Goal: Transaction & Acquisition: Download file/media

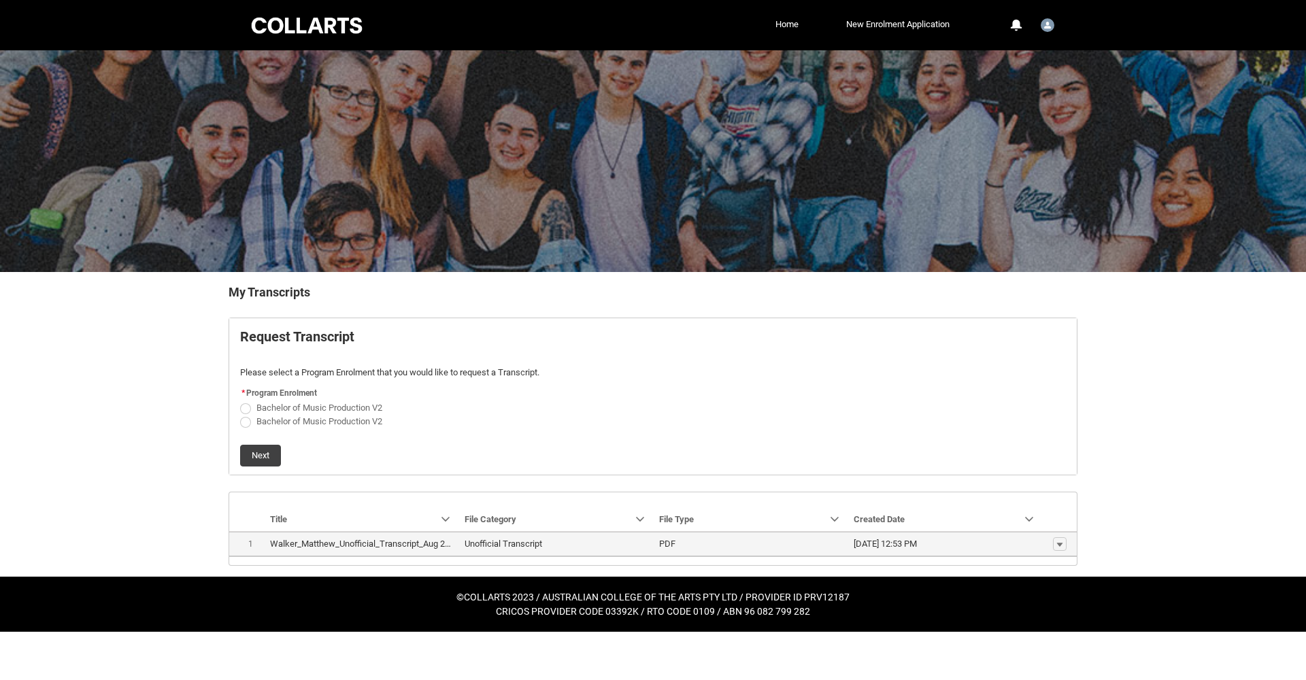
click at [403, 544] on lightning-base-formatted-text "Walker_Matthew_Unofficial_Transcript_Aug 25, 2024.pdf" at bounding box center [379, 544] width 218 height 10
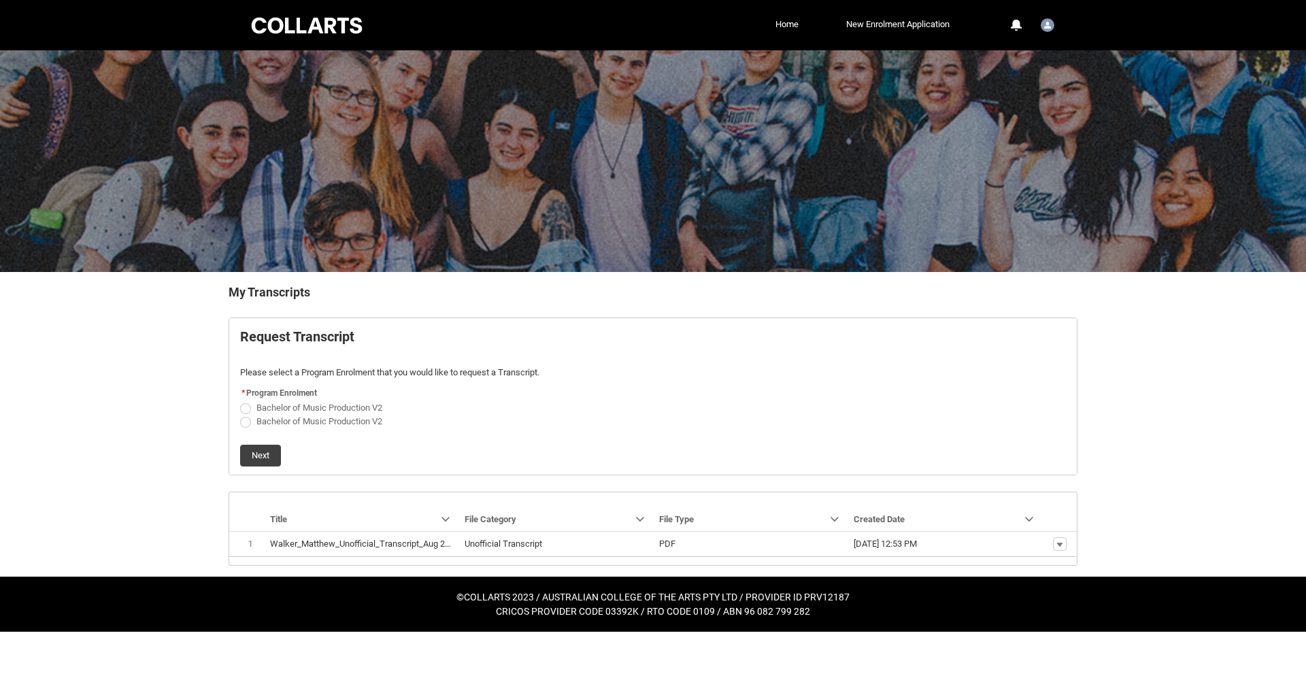
click at [247, 407] on span "Request_Student_Transcript flow" at bounding box center [245, 408] width 11 height 11
click at [240, 401] on input "Bachelor of Music Production V2" at bounding box center [239, 400] width 1 height 1
radio input "true"
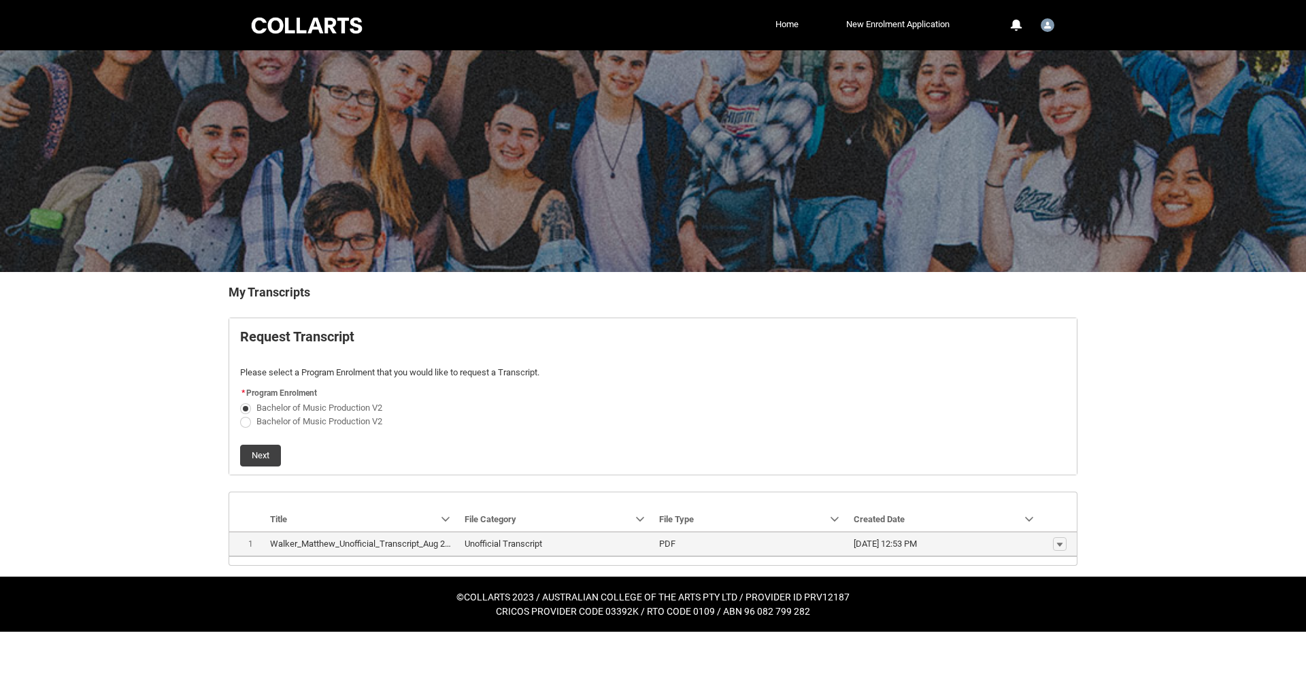
click at [267, 458] on button "Next" at bounding box center [260, 456] width 41 height 22
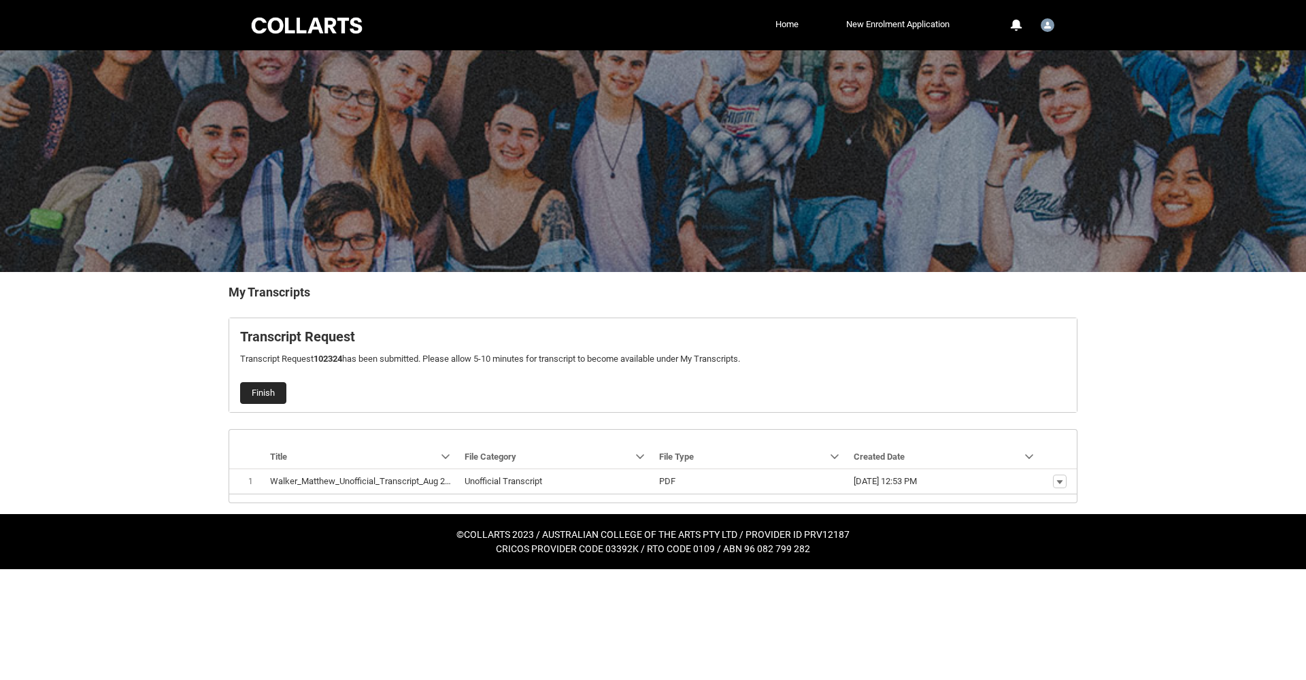
click at [265, 392] on button "Finish" at bounding box center [263, 393] width 46 height 22
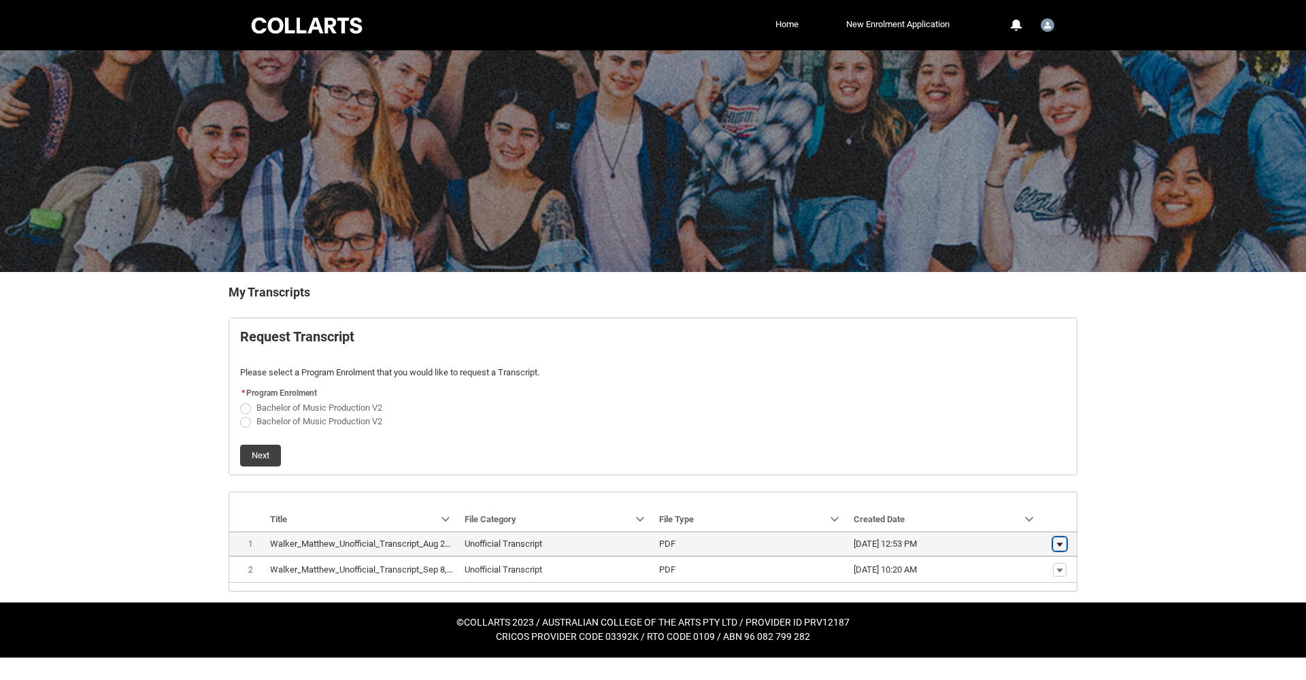
click at [1059, 539] on lightning-primitive-icon "button" at bounding box center [1059, 544] width 8 height 10
click at [1030, 569] on span "Download" at bounding box center [1028, 566] width 37 height 12
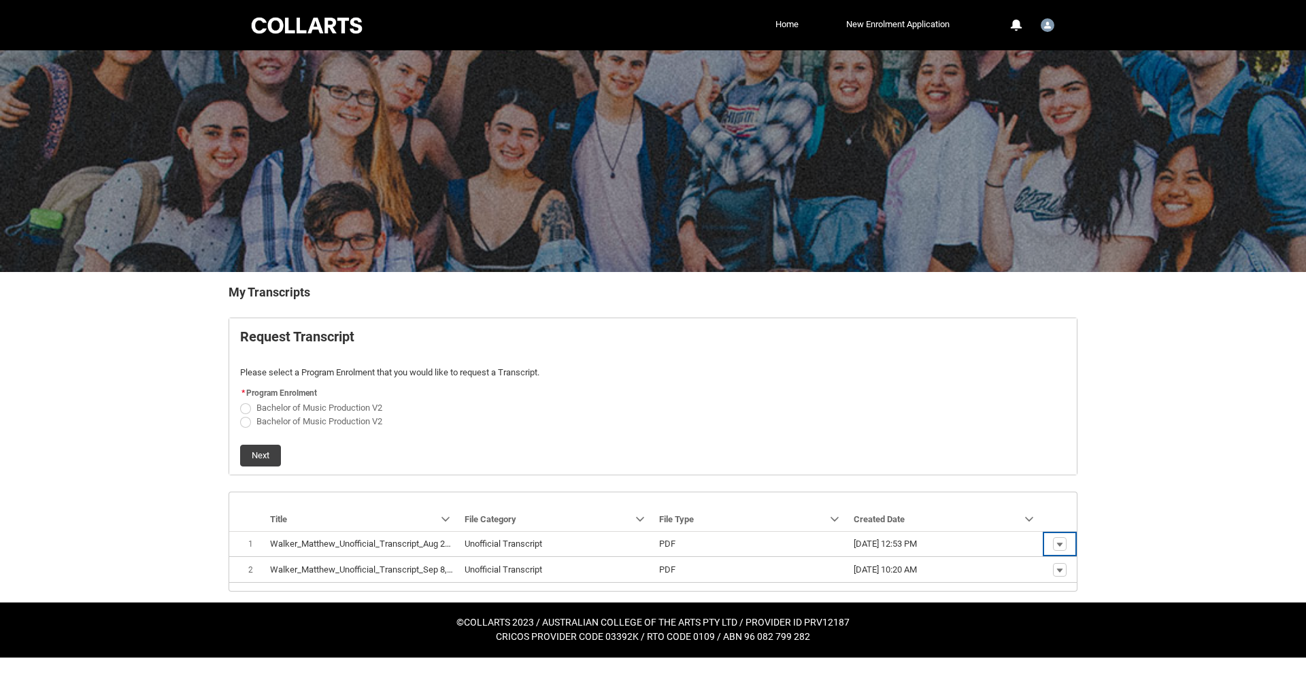
click at [244, 421] on span "Request_Student_Transcript flow" at bounding box center [245, 422] width 11 height 11
click at [240, 414] on input "Bachelor of Music Production V2" at bounding box center [239, 413] width 1 height 1
radio input "true"
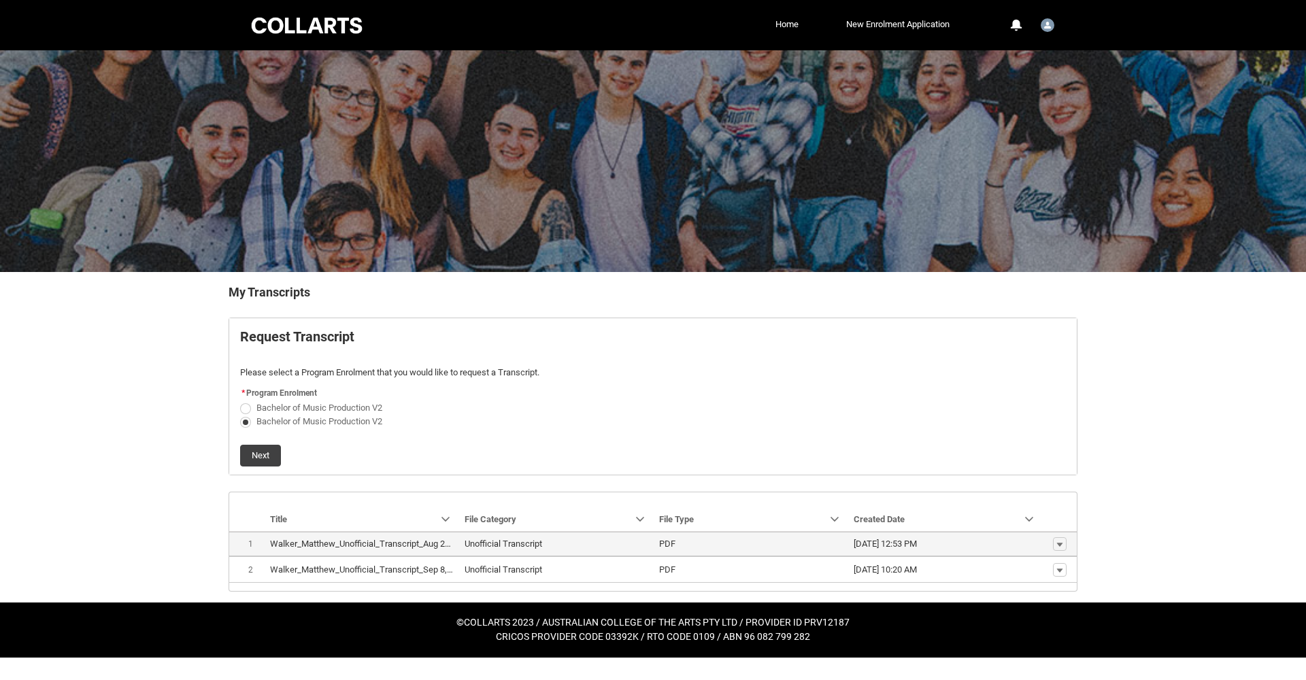
drag, startPoint x: 263, startPoint y: 459, endPoint x: 275, endPoint y: 461, distance: 11.7
click at [263, 459] on button "Next" at bounding box center [260, 456] width 41 height 22
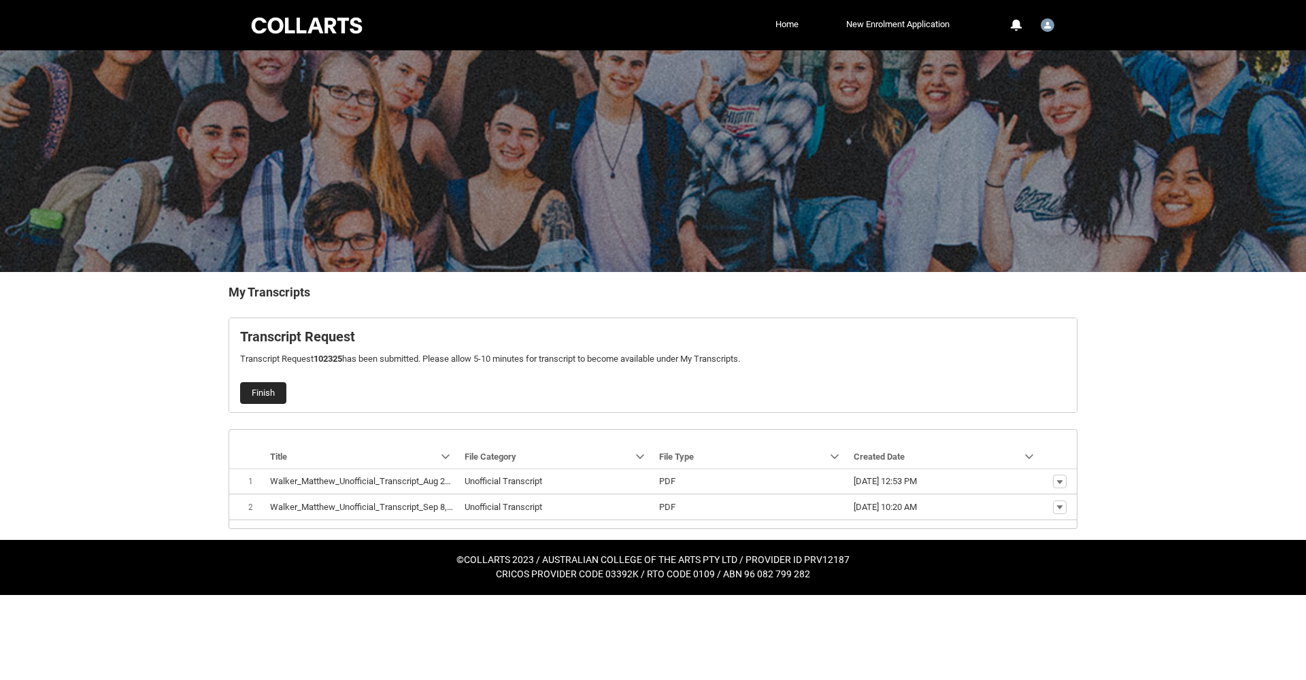
click at [267, 390] on button "Finish" at bounding box center [263, 393] width 46 height 22
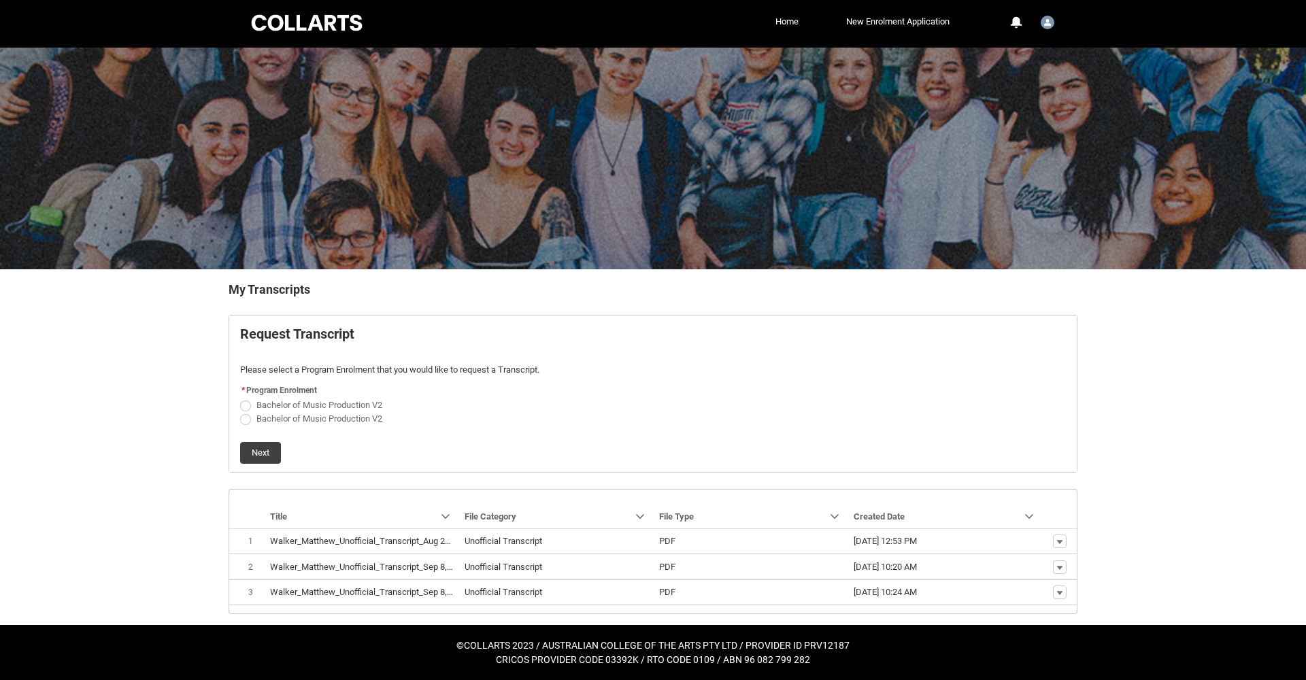
scroll to position [2, 0]
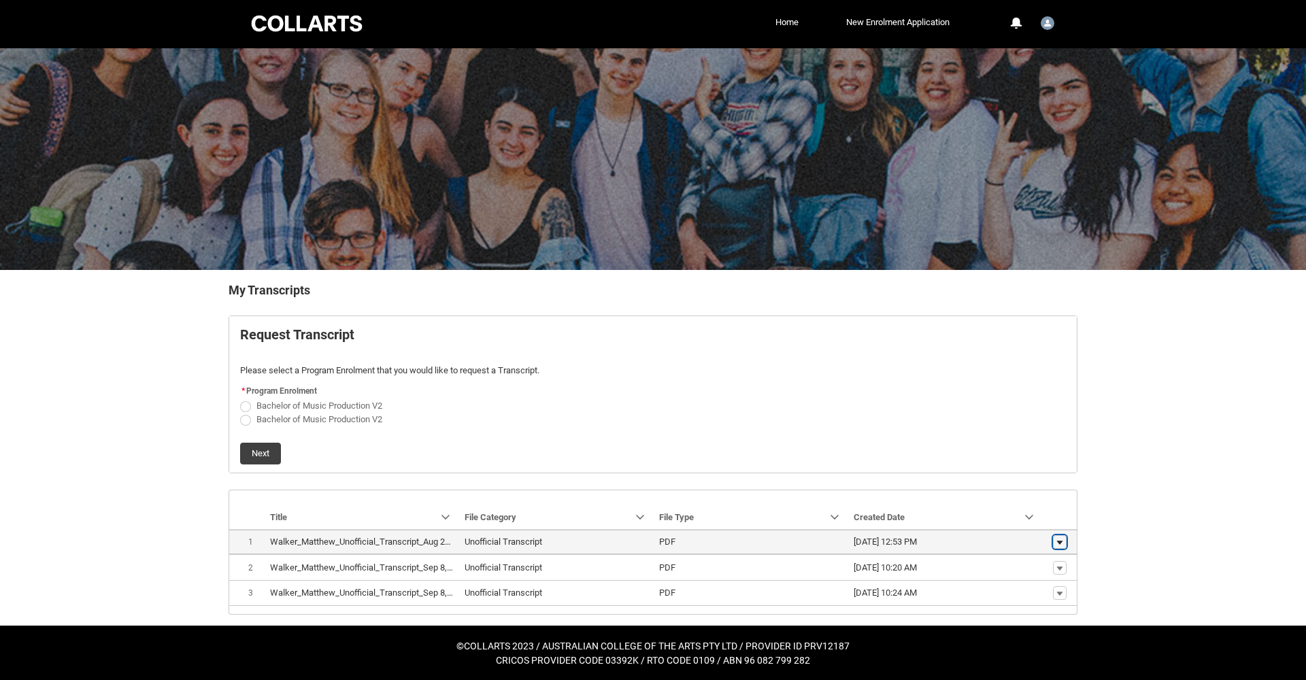
click at [1058, 541] on lightning-primitive-icon "button" at bounding box center [1059, 542] width 8 height 10
click at [1038, 564] on span "Download" at bounding box center [1028, 564] width 37 height 12
click at [1060, 544] on lightning-primitive-icon "button" at bounding box center [1059, 542] width 8 height 10
click at [1028, 564] on span "Download" at bounding box center [1028, 564] width 37 height 12
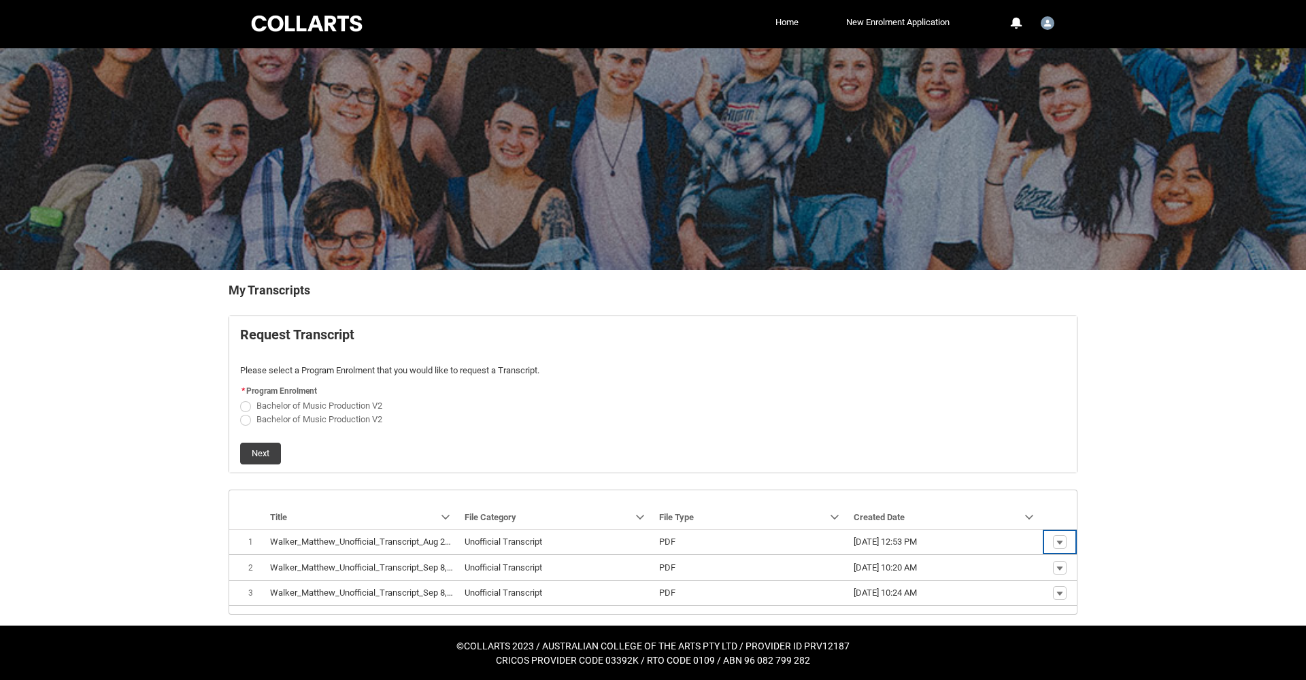
click at [1112, 410] on div "Skip to Main Content Collarts Education Community Home New Enrolment Applicatio…" at bounding box center [653, 339] width 1306 height 683
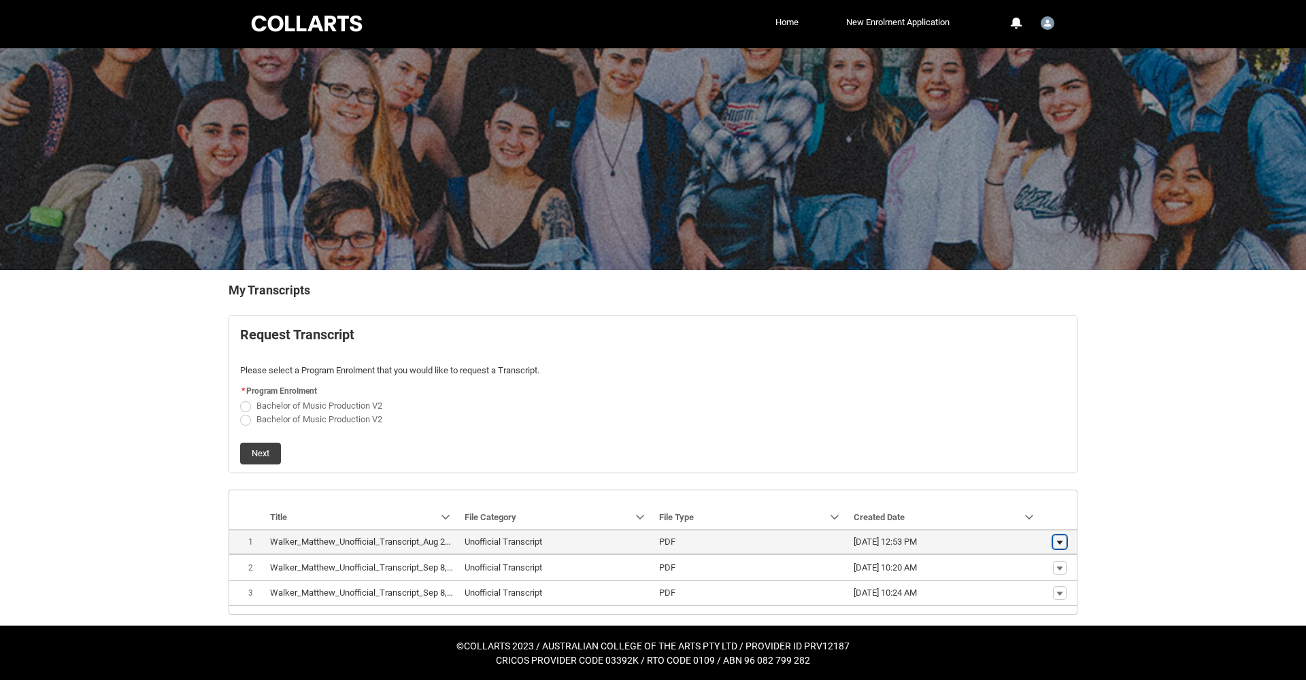
click at [1055, 537] on lightning-primitive-icon "button" at bounding box center [1059, 542] width 8 height 10
click at [1032, 562] on span "Download" at bounding box center [1028, 564] width 37 height 12
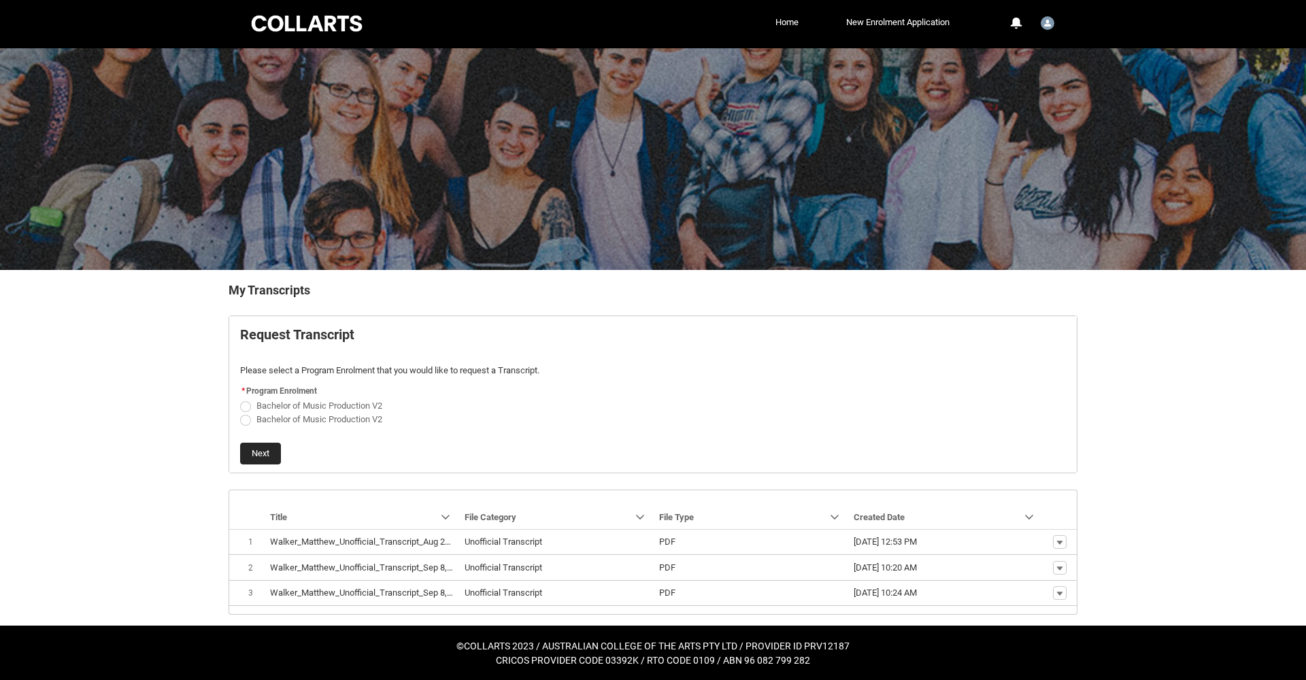
click at [258, 453] on button "Next" at bounding box center [260, 454] width 41 height 22
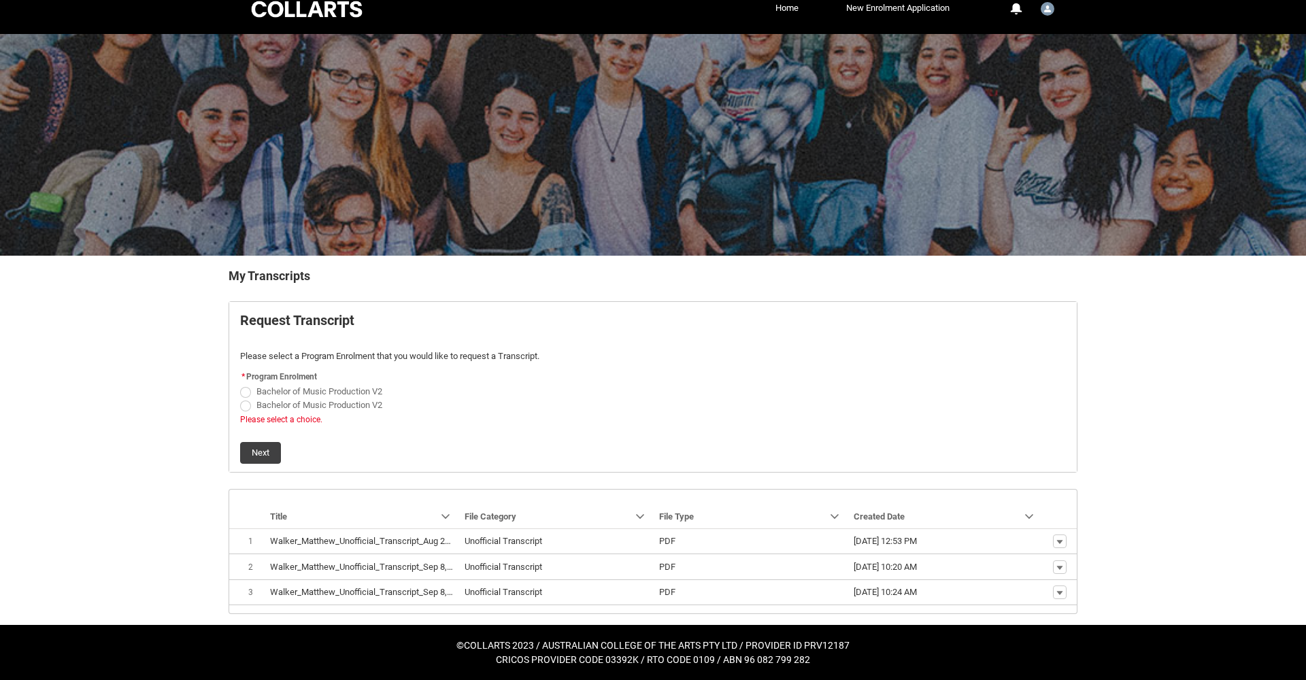
scroll to position [16, 0]
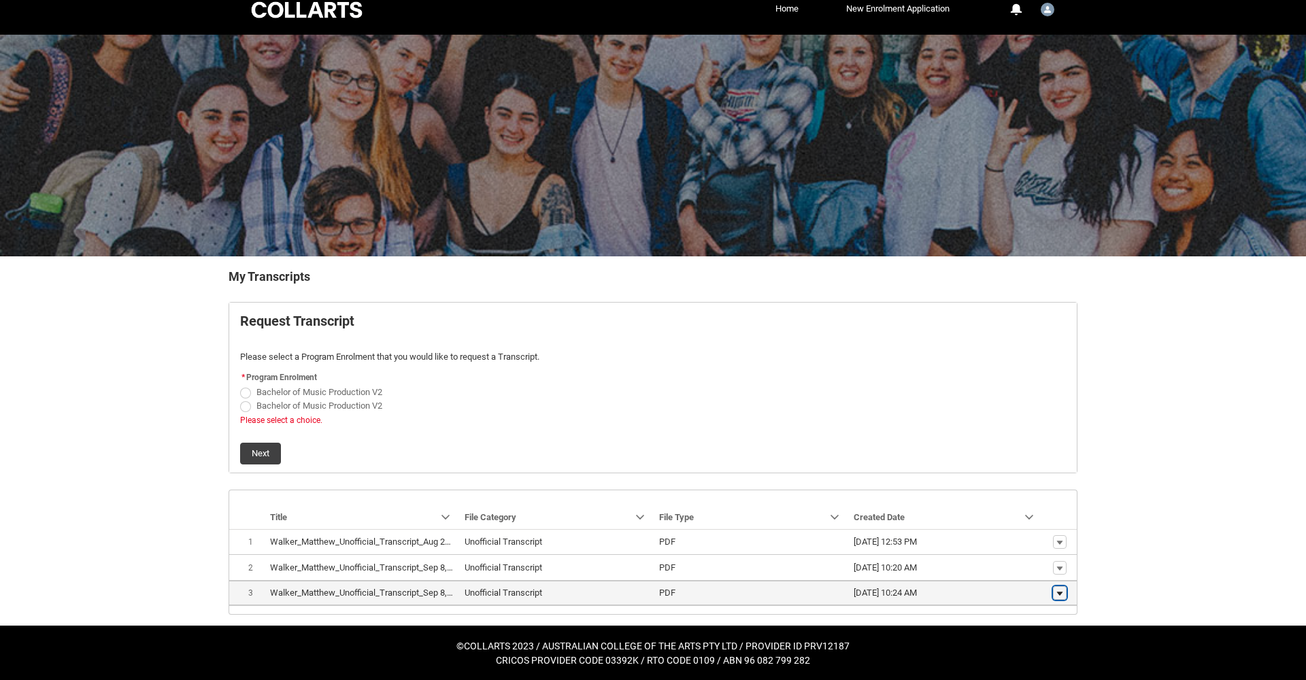
click at [1057, 590] on lightning-primitive-icon "button" at bounding box center [1059, 594] width 8 height 10
click at [1039, 575] on span "Download" at bounding box center [1028, 572] width 37 height 12
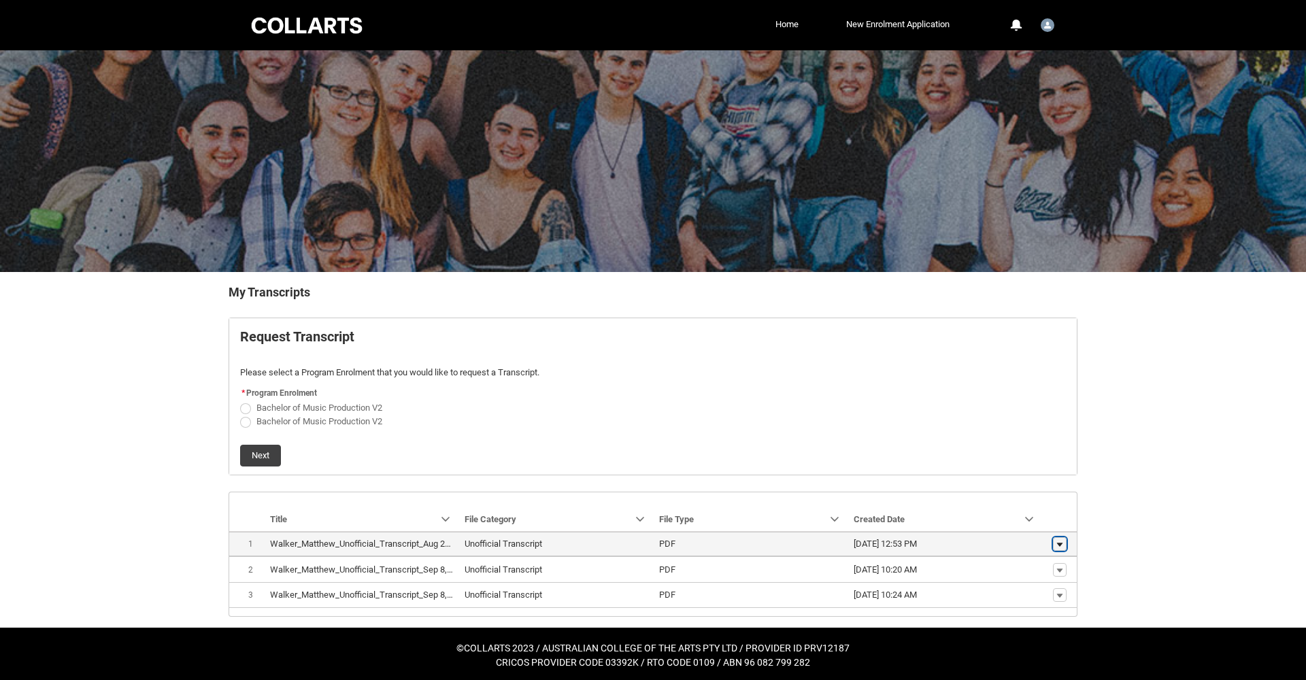
click at [1061, 543] on lightning-primitive-icon "button" at bounding box center [1059, 544] width 8 height 10
click at [1033, 568] on span "Download" at bounding box center [1028, 566] width 37 height 12
